Goal: Transaction & Acquisition: Purchase product/service

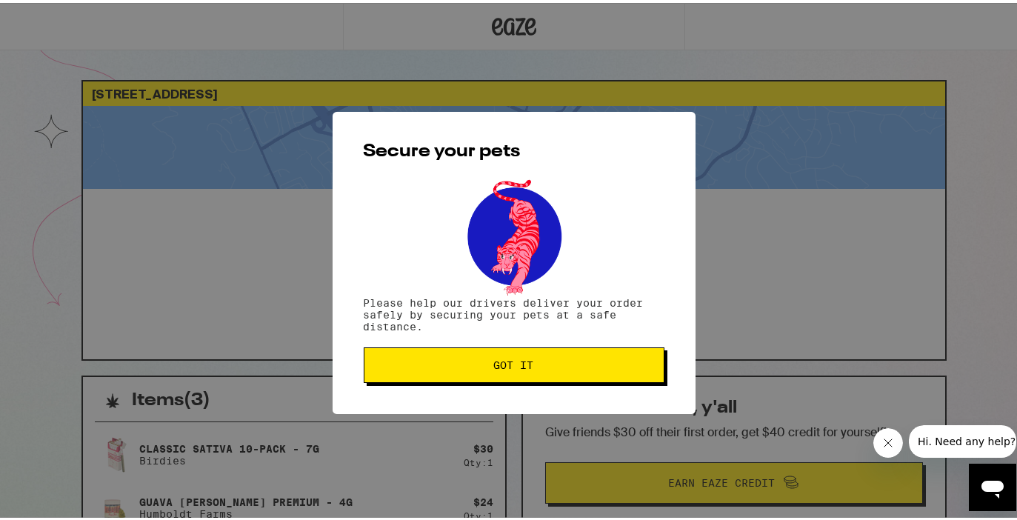
click at [506, 362] on span "Got it" at bounding box center [514, 362] width 40 height 10
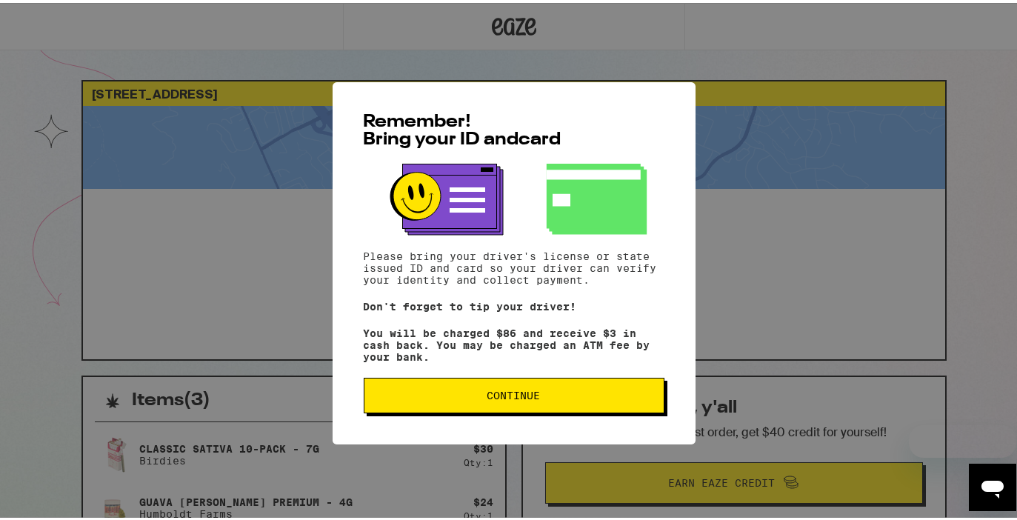
click at [452, 396] on span "Continue" at bounding box center [514, 393] width 276 height 10
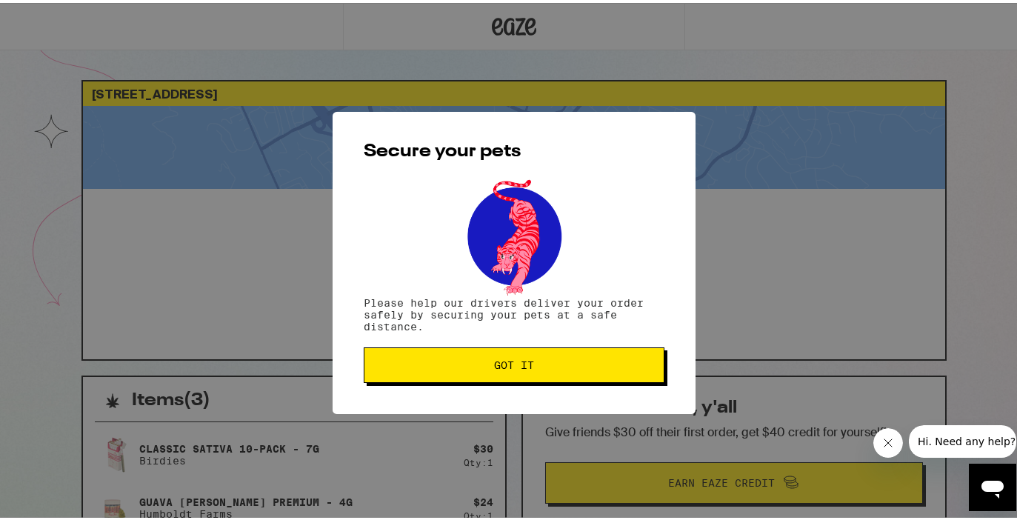
click at [484, 367] on span "Got it" at bounding box center [514, 362] width 276 height 10
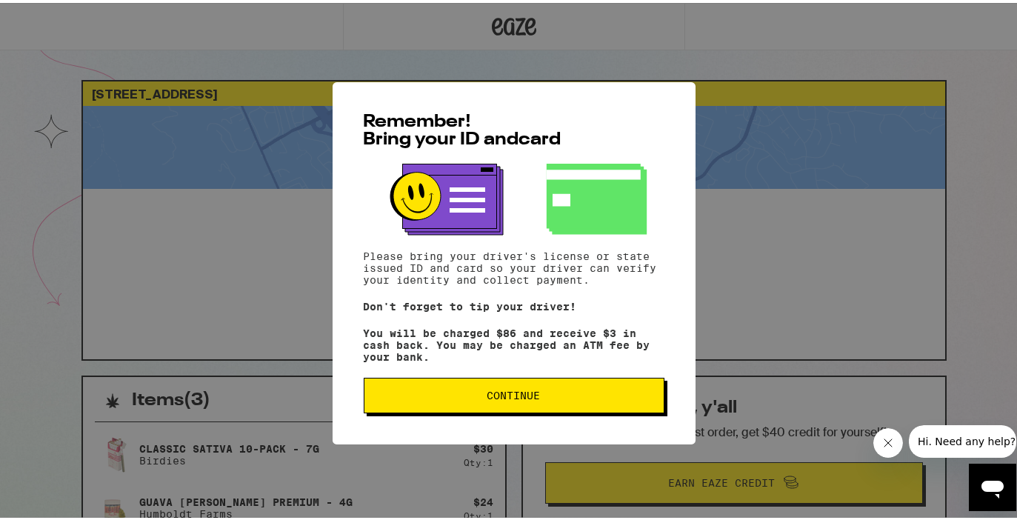
click at [488, 396] on span "Continue" at bounding box center [514, 393] width 53 height 10
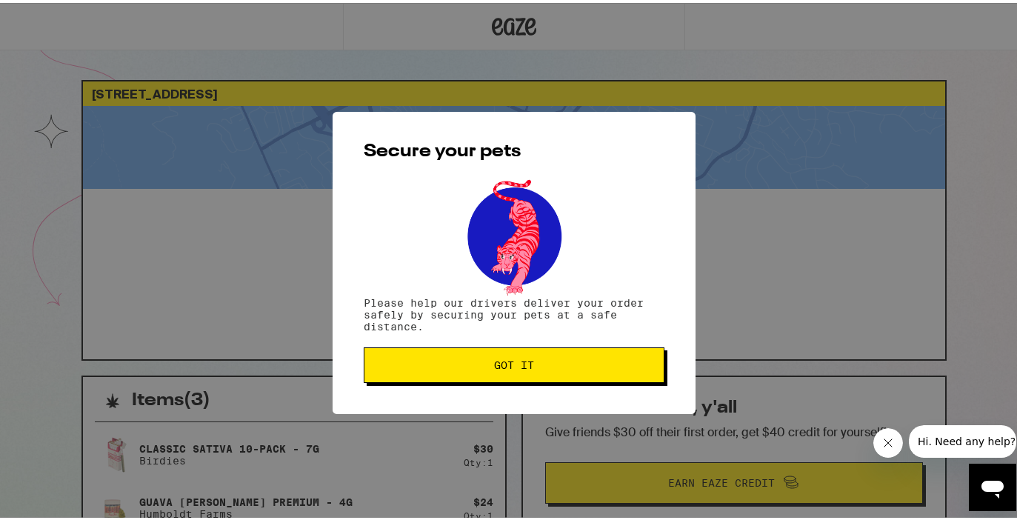
click at [511, 365] on span "Got it" at bounding box center [514, 362] width 40 height 10
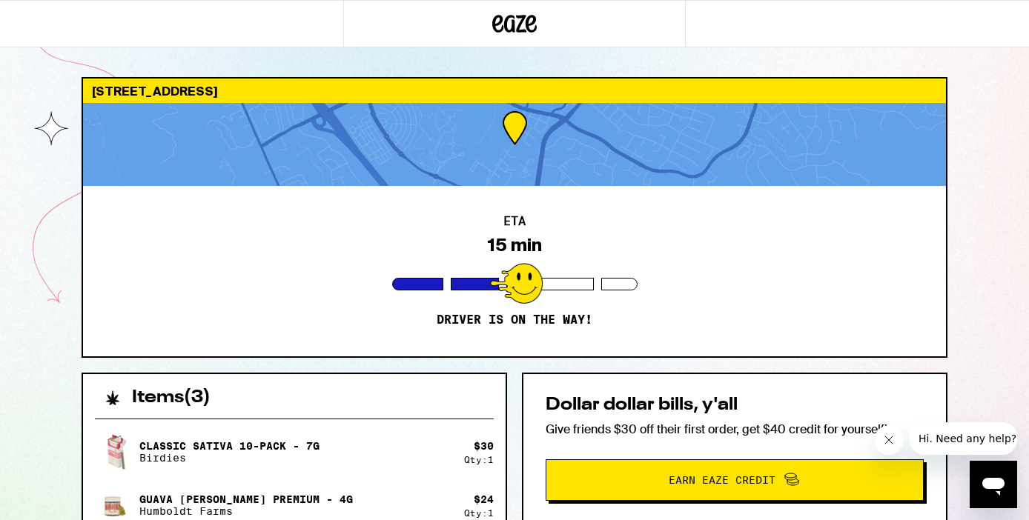
click at [290, 270] on div "ETA 15 min Driver is on the way!" at bounding box center [514, 271] width 863 height 170
click at [360, 350] on div "ETA 15 min Driver is on the way!" at bounding box center [514, 271] width 863 height 170
click at [978, 205] on div "5150 Case Ave Pleasanton 94566 ETA 15 min Driver is on the way! Items ( 3 ) Cla…" at bounding box center [514, 435] width 1029 height 871
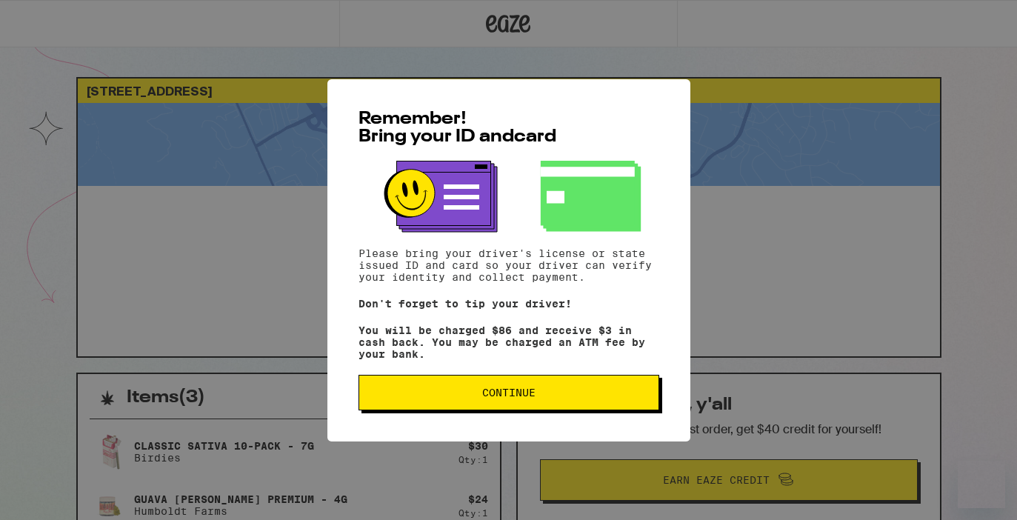
click at [503, 397] on span "Continue" at bounding box center [508, 393] width 53 height 10
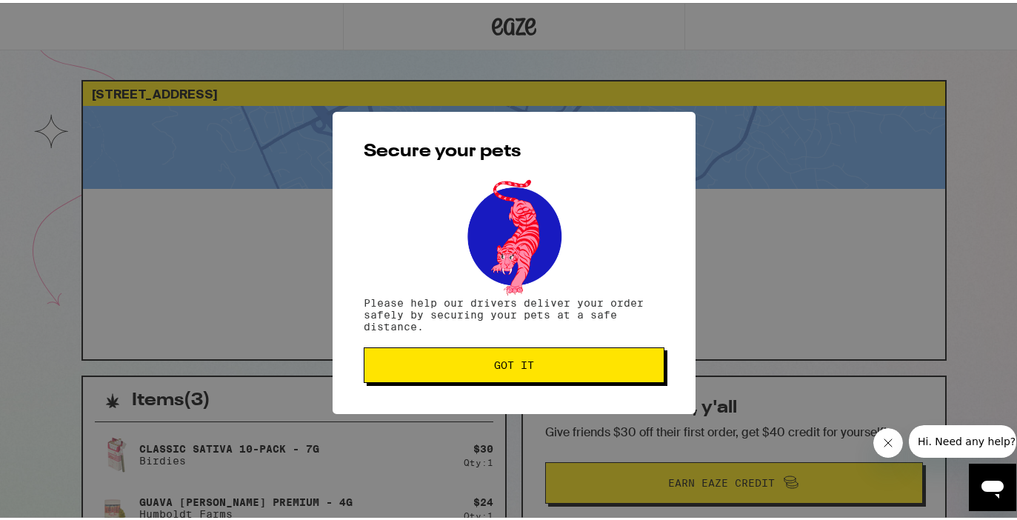
click at [512, 364] on span "Got it" at bounding box center [514, 362] width 40 height 10
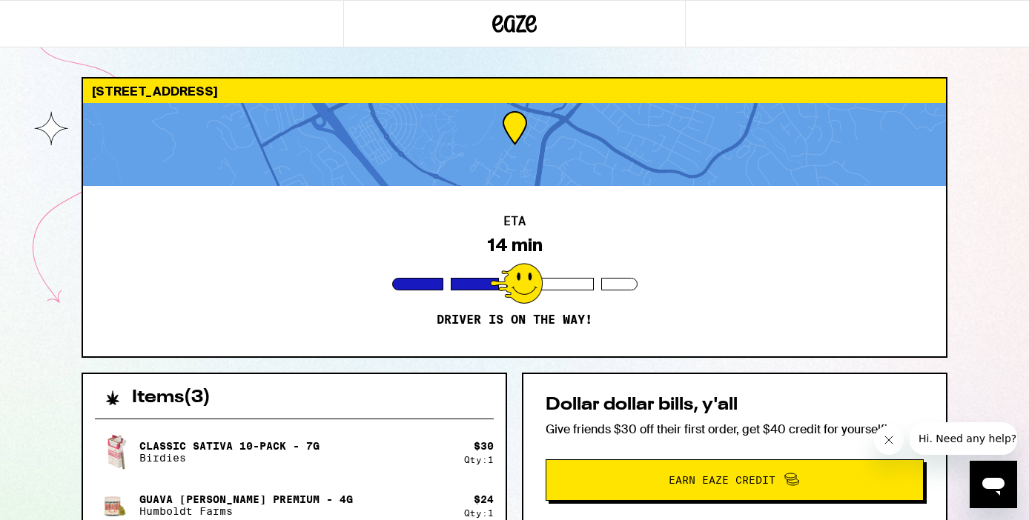
click at [218, 437] on div "Classic Sativa 10-Pack - 7g Birdies" at bounding box center [279, 451] width 369 height 41
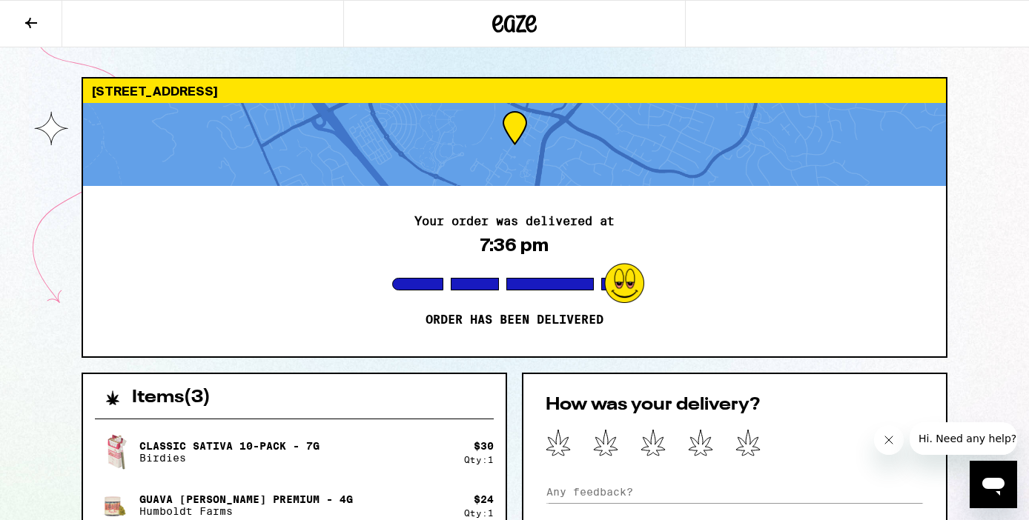
click at [574, 464] on div "How was your delivery? Submit Feedback" at bounding box center [734, 476] width 425 height 206
click at [657, 442] on icon at bounding box center [653, 443] width 24 height 26
click at [605, 445] on icon at bounding box center [606, 443] width 24 height 26
click at [619, 498] on input at bounding box center [734, 492] width 378 height 22
click at [559, 493] on input "THis driver" at bounding box center [734, 492] width 378 height 22
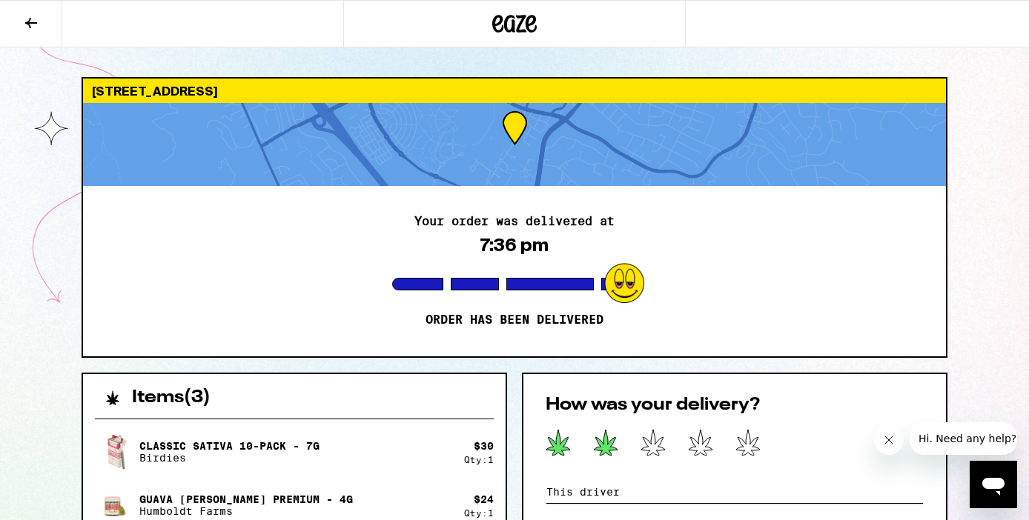
click at [619, 501] on input "This driver" at bounding box center [734, 492] width 378 height 22
type input "This driver didn't pay attention and parked in a bad spot. She refused to move.…"
drag, startPoint x: 546, startPoint y: 491, endPoint x: 959, endPoint y: 491, distance: 412.8
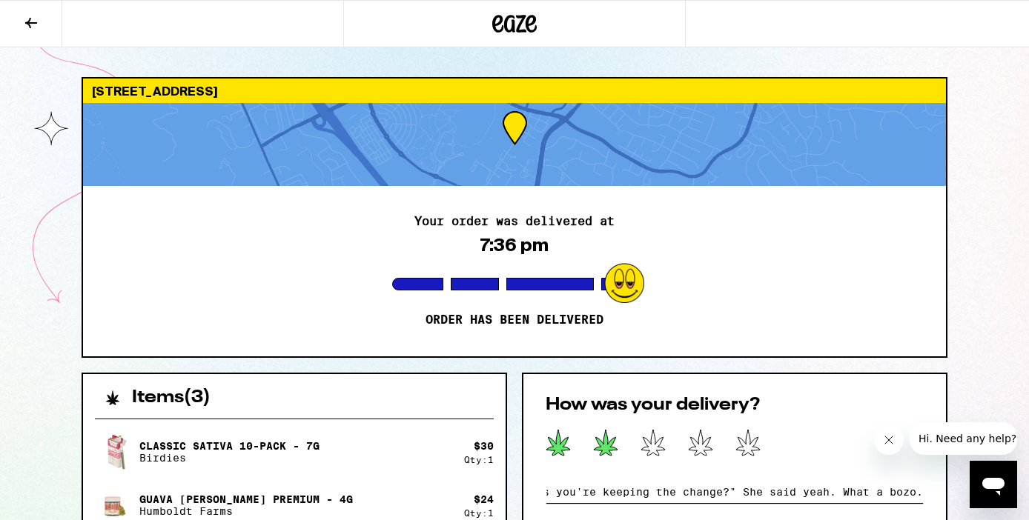
click at [959, 491] on div "5150 Case Ave Pleasanton 94566 Your order was delivered at 7:36 pm Order has be…" at bounding box center [514, 486] width 1029 height 972
click at [996, 482] on icon "Open messaging window" at bounding box center [993, 487] width 22 height 18
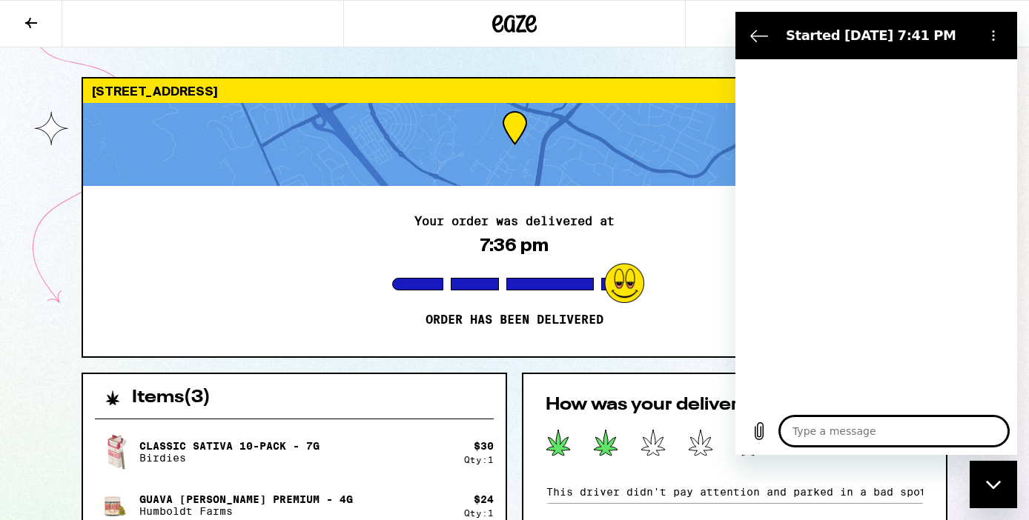
type textarea "x"
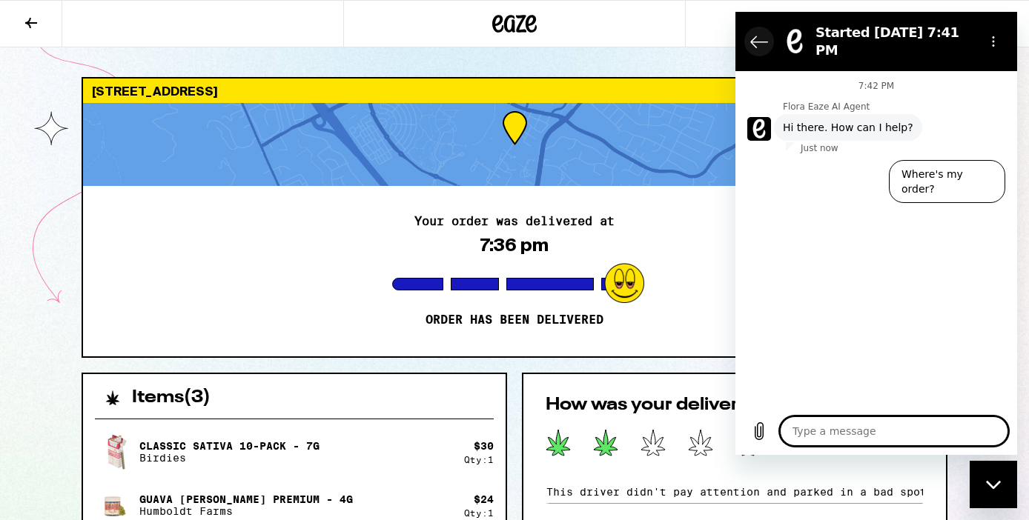
click at [756, 34] on icon "Back to the conversation list" at bounding box center [759, 42] width 18 height 18
